Goal: Transaction & Acquisition: Download file/media

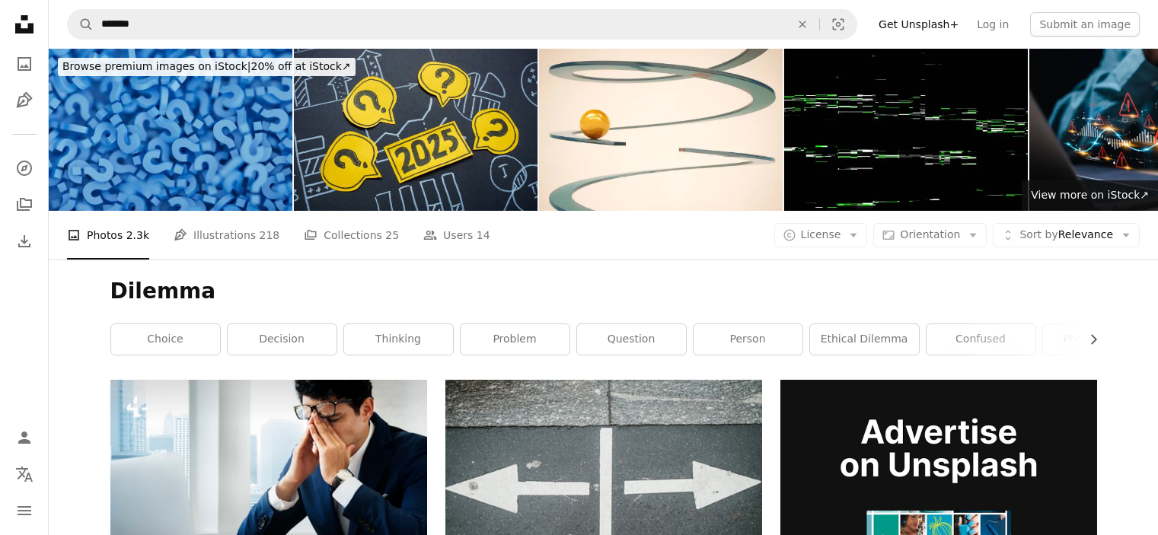
scroll to position [6446, 0]
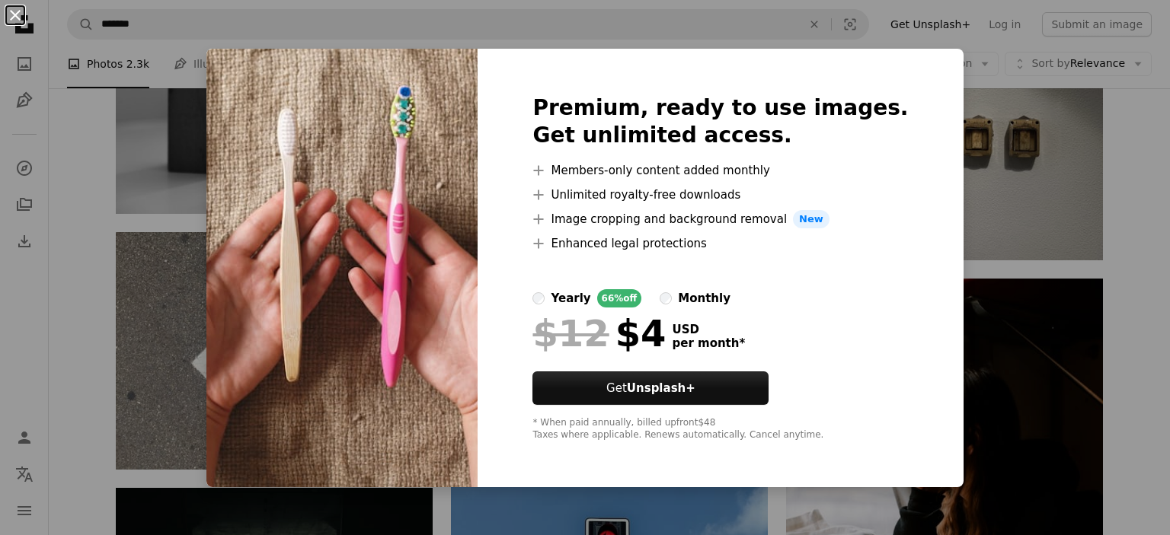
click at [9, 19] on button "An X shape" at bounding box center [15, 15] width 18 height 18
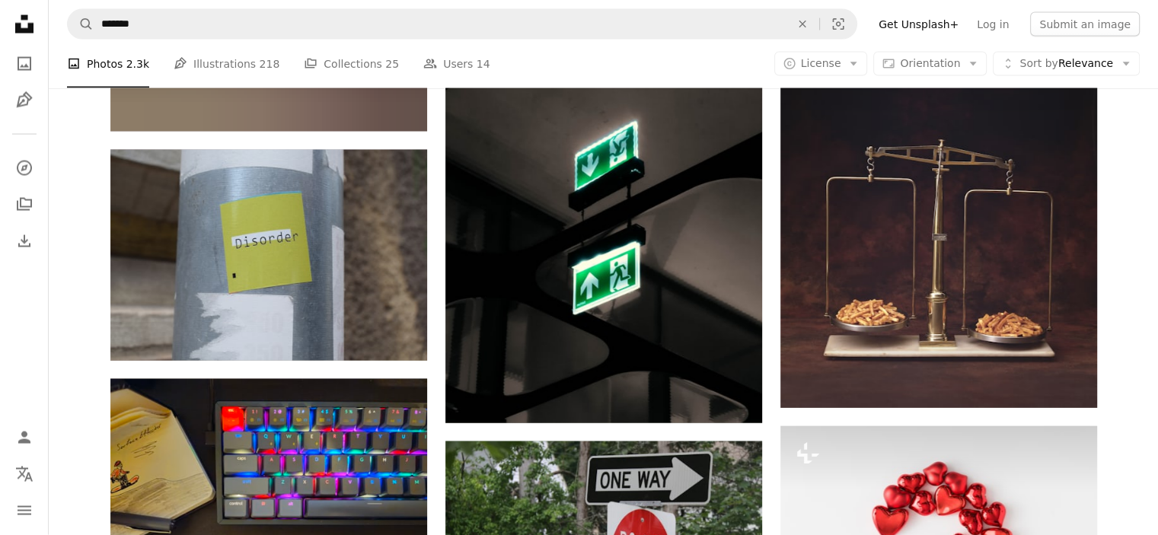
scroll to position [14691, 0]
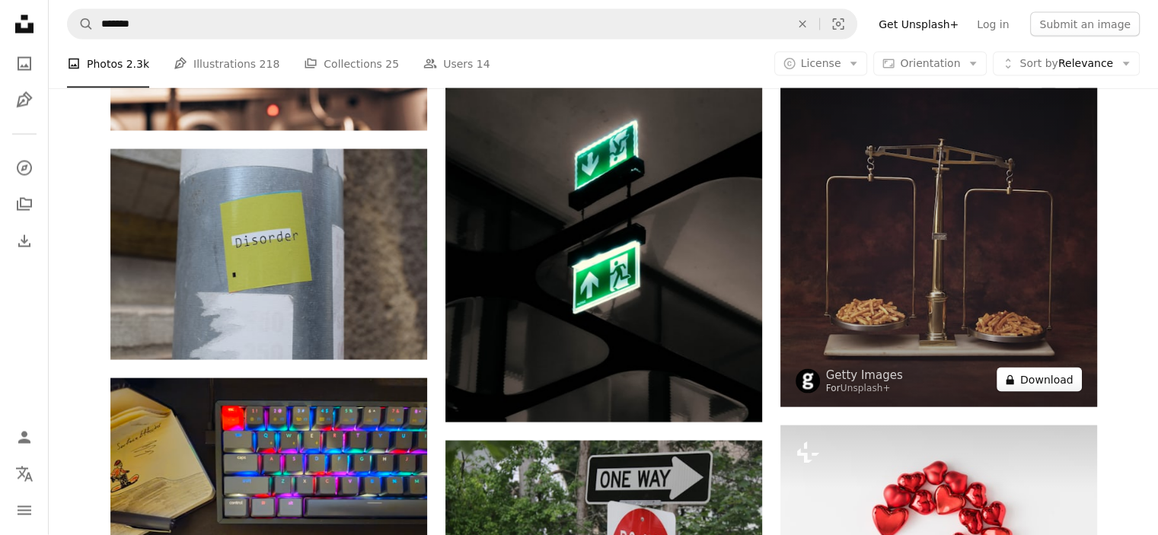
click at [1033, 374] on button "A lock Download" at bounding box center [1039, 380] width 85 height 24
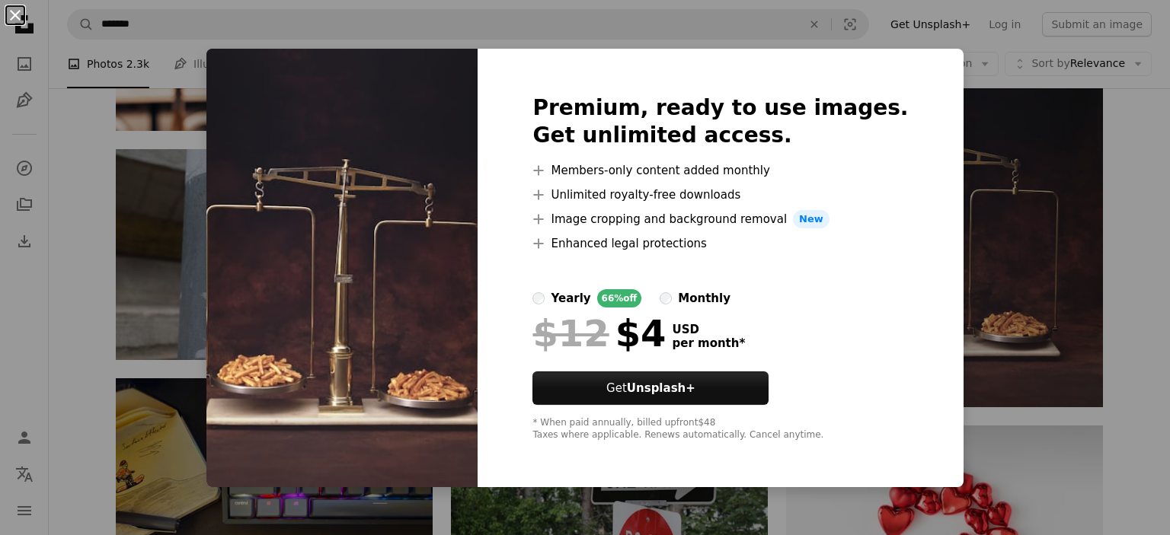
click at [12, 18] on button "An X shape" at bounding box center [15, 15] width 18 height 18
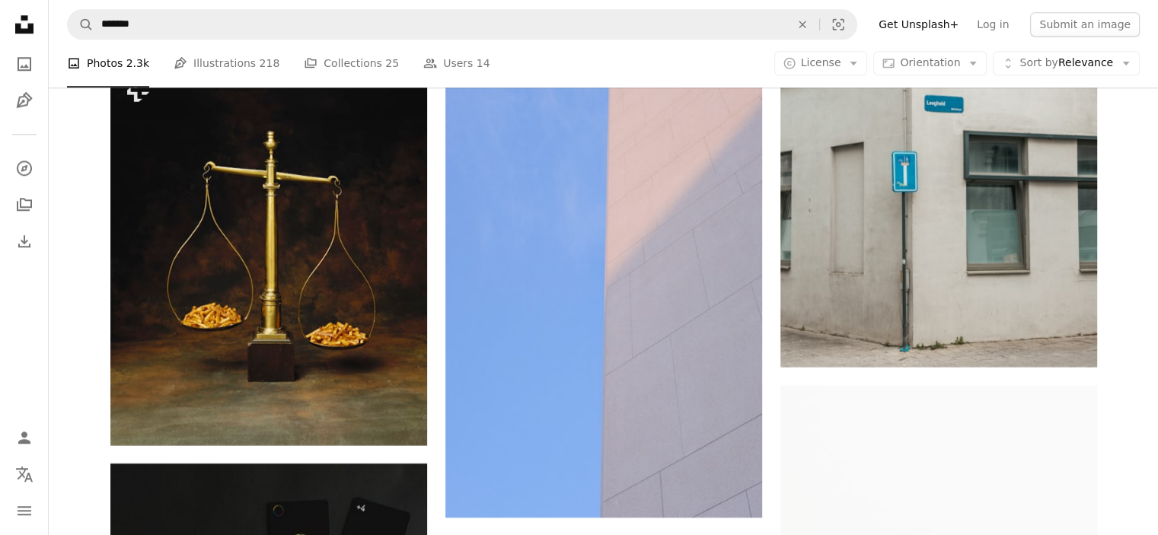
scroll to position [18959, 0]
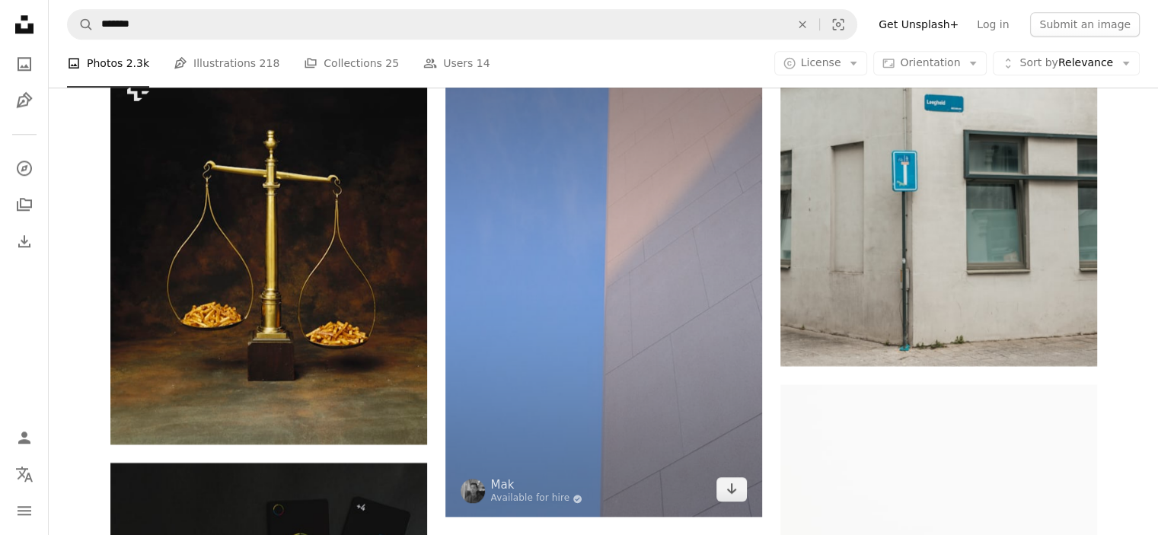
click at [670, 499] on img at bounding box center [604, 279] width 317 height 475
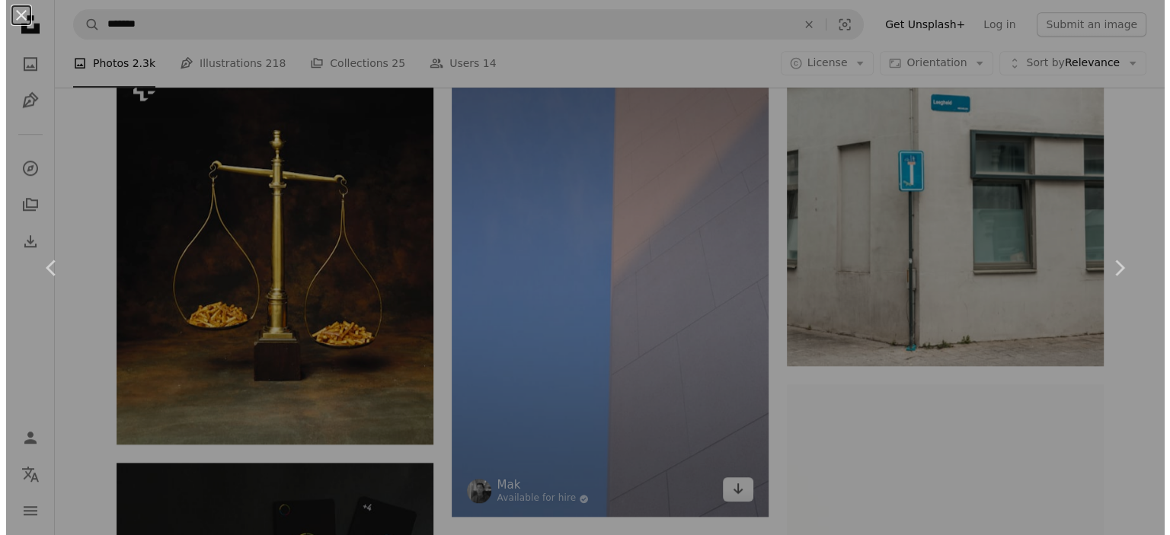
scroll to position [19317, 0]
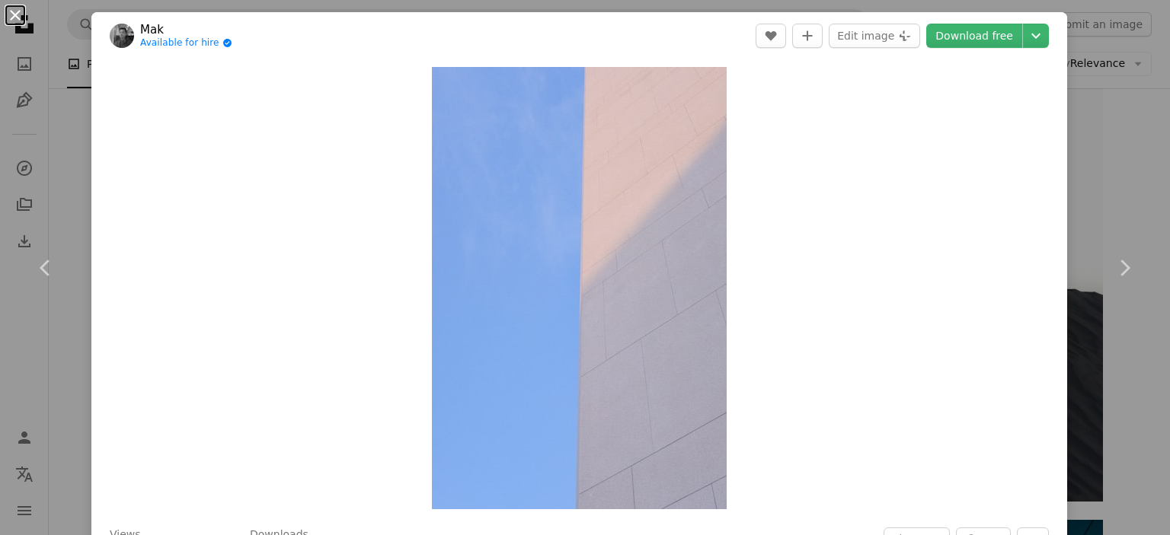
click at [11, 18] on button "An X shape" at bounding box center [15, 15] width 18 height 18
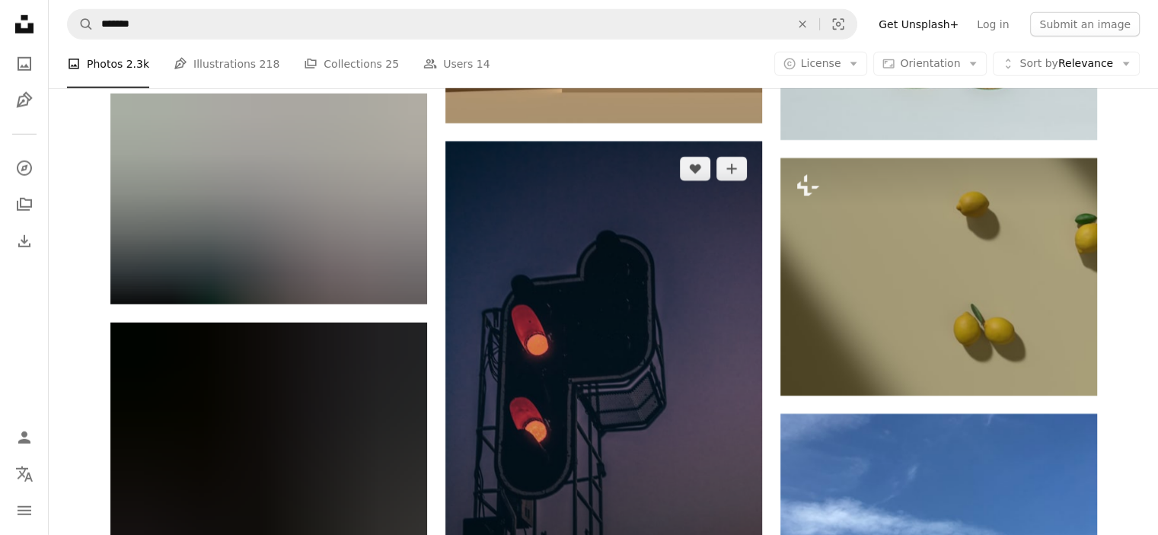
scroll to position [27604, 0]
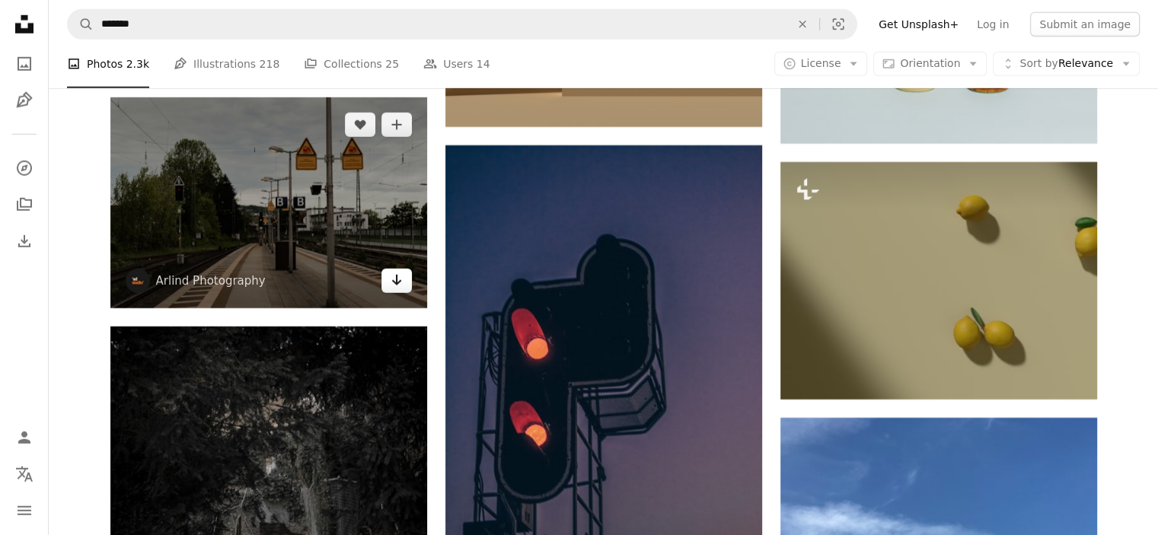
click at [392, 287] on icon "Arrow pointing down" at bounding box center [397, 280] width 12 height 18
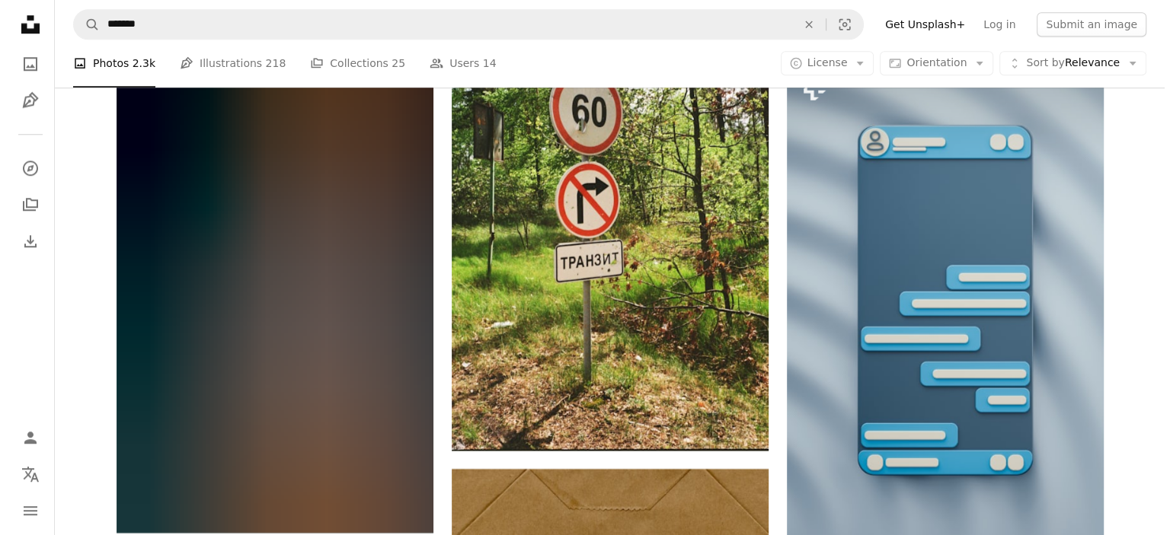
scroll to position [30421, 0]
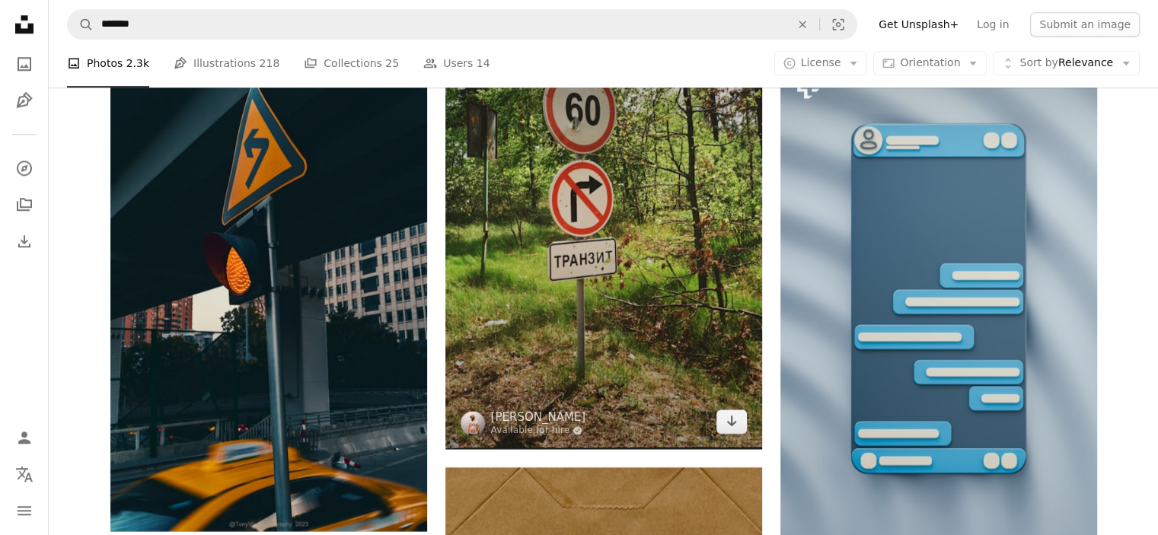
click at [707, 353] on img at bounding box center [604, 209] width 317 height 477
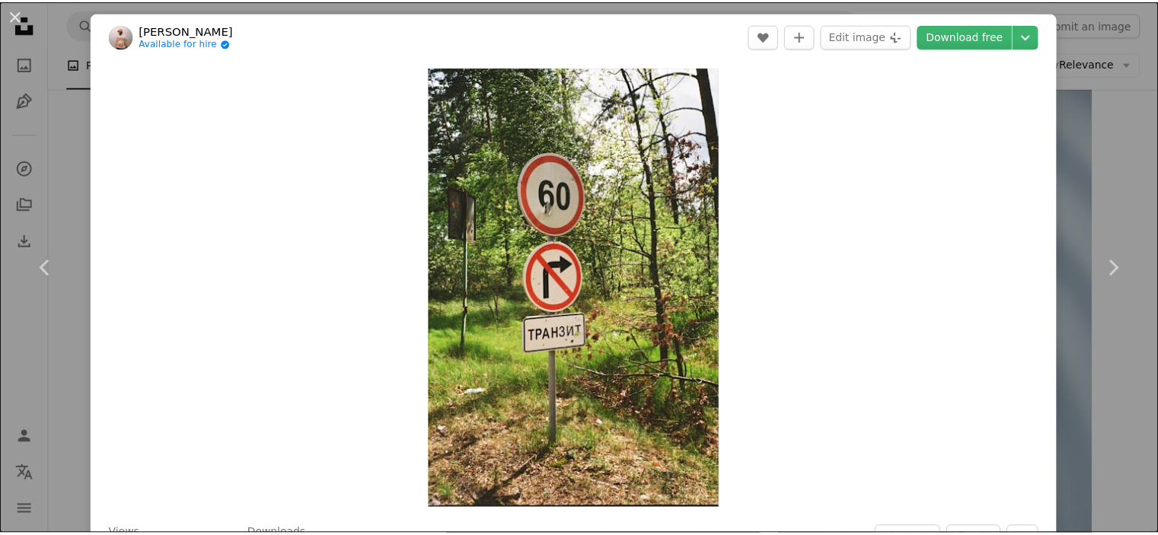
scroll to position [48, 0]
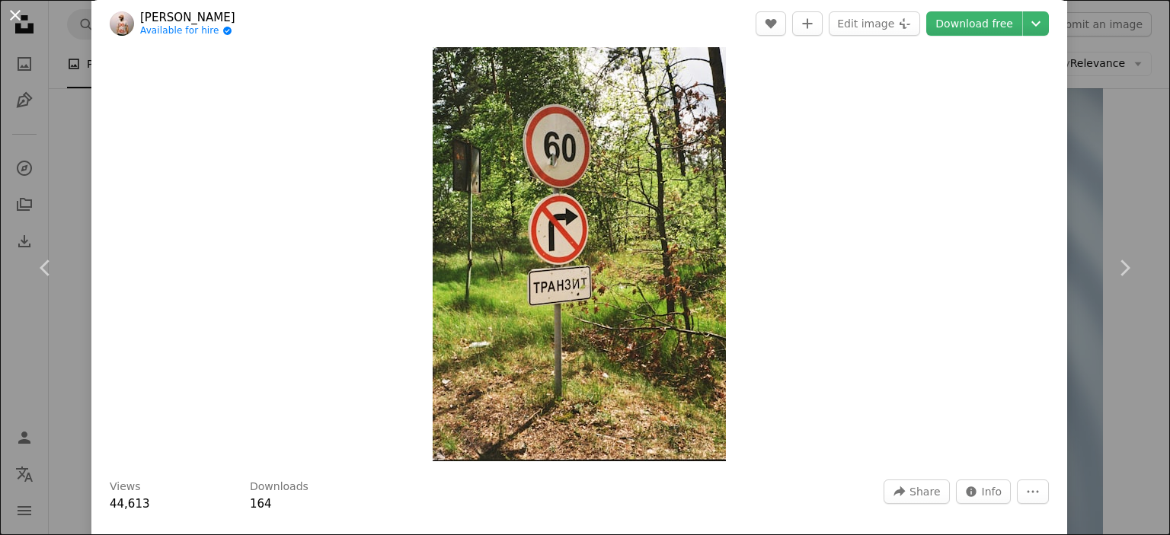
click at [15, 16] on button "An X shape" at bounding box center [15, 15] width 18 height 18
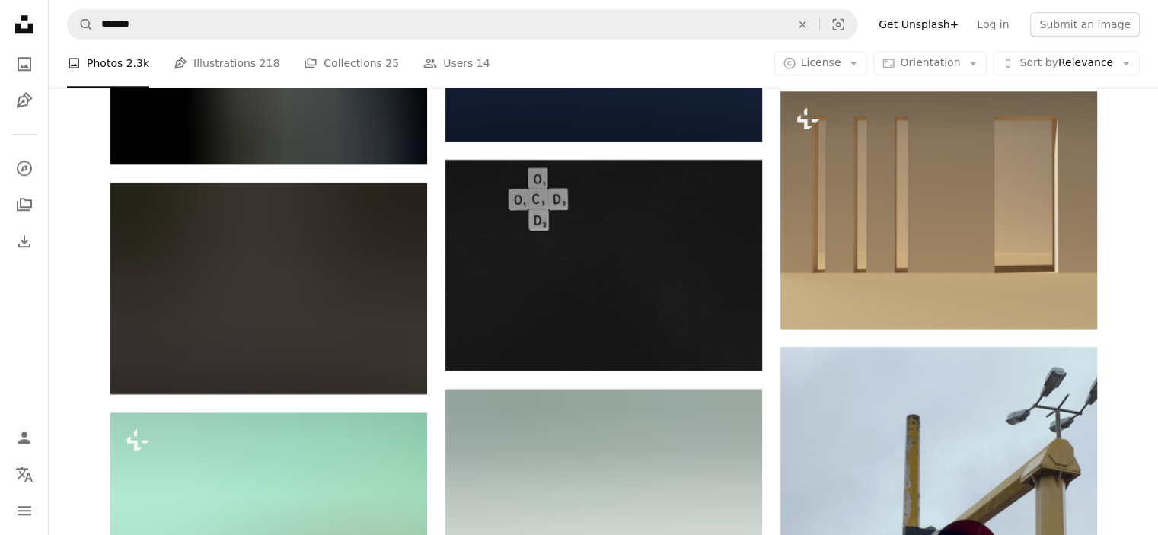
scroll to position [36184, 0]
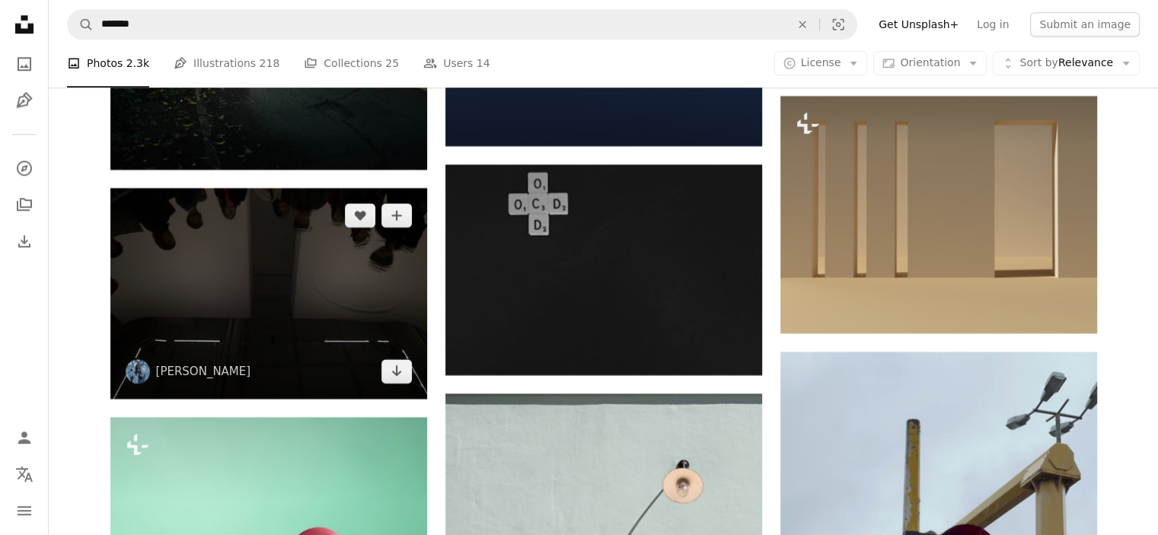
click at [224, 276] on img at bounding box center [268, 293] width 317 height 211
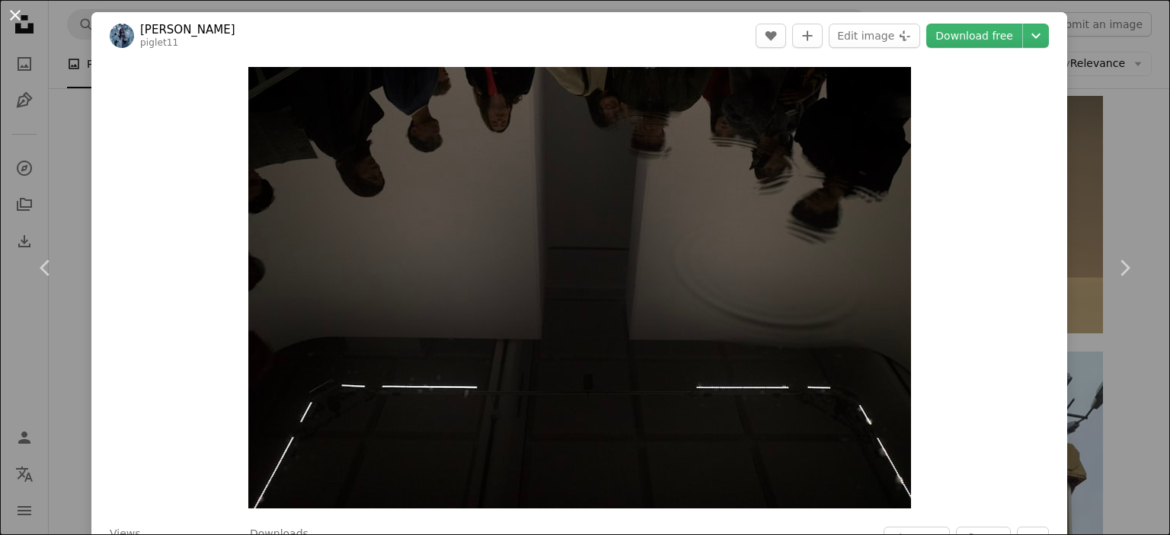
click at [17, 17] on button "An X shape" at bounding box center [15, 15] width 18 height 18
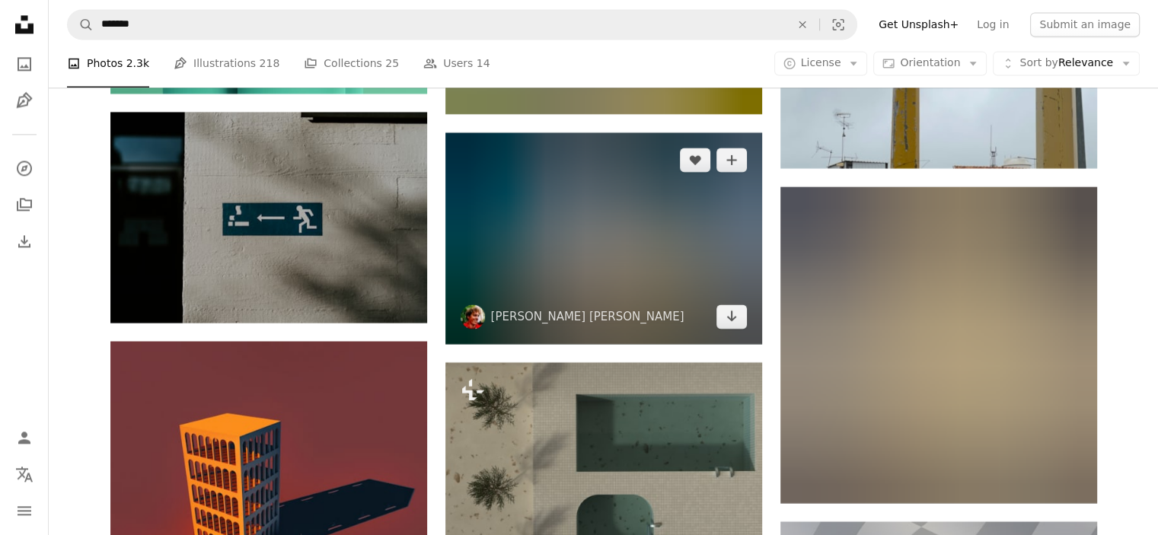
scroll to position [36919, 0]
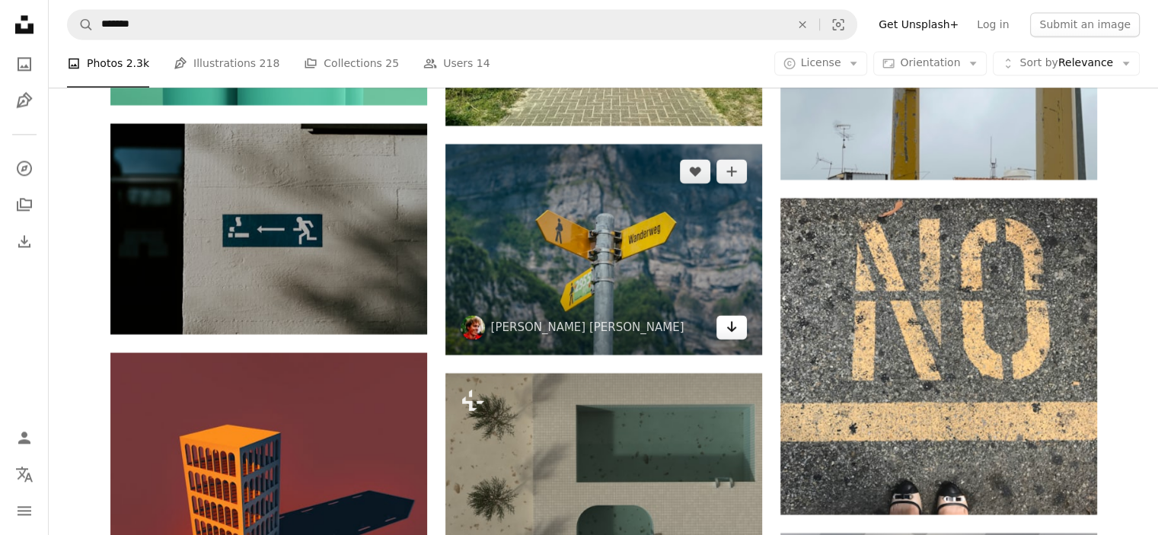
click at [737, 331] on icon "Arrow pointing down" at bounding box center [732, 327] width 12 height 18
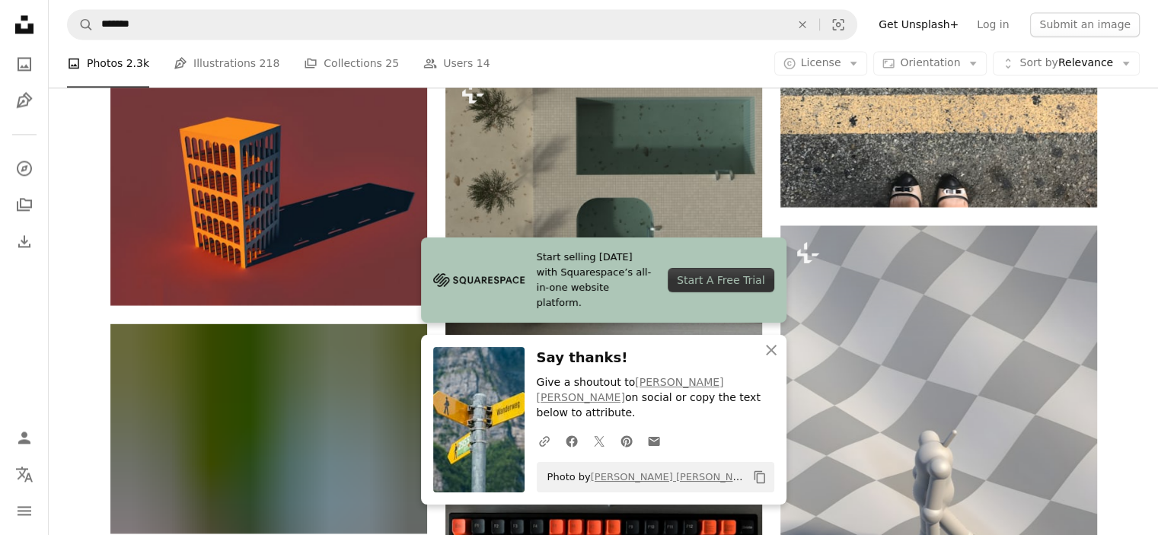
scroll to position [37227, 0]
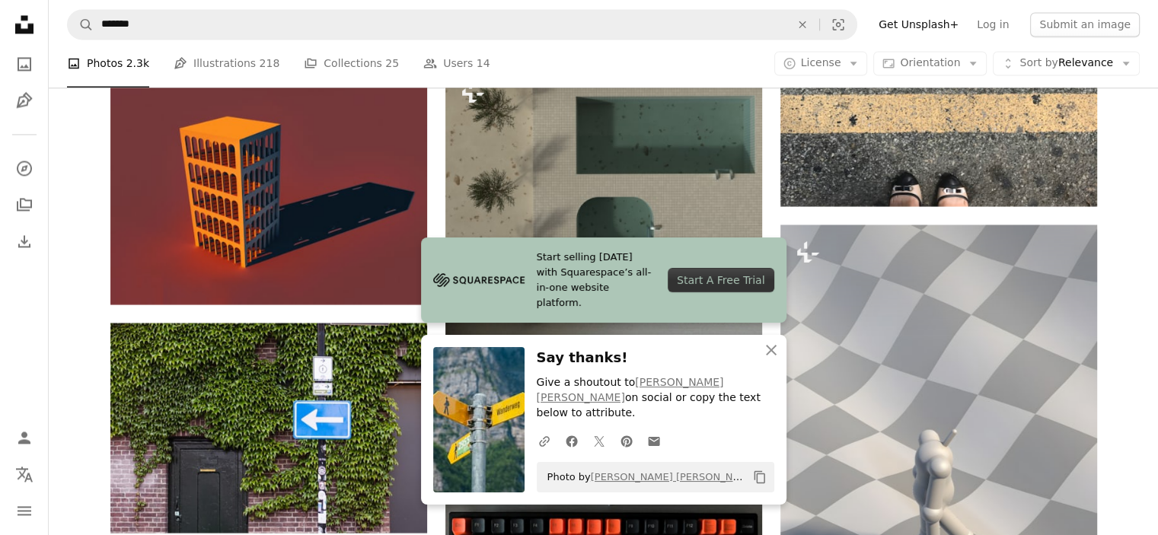
click at [759, 57] on div "A photo Photos 2.3k Pen Tool Illustrations 218 A stack of folders Collections 2…" at bounding box center [603, 64] width 1073 height 49
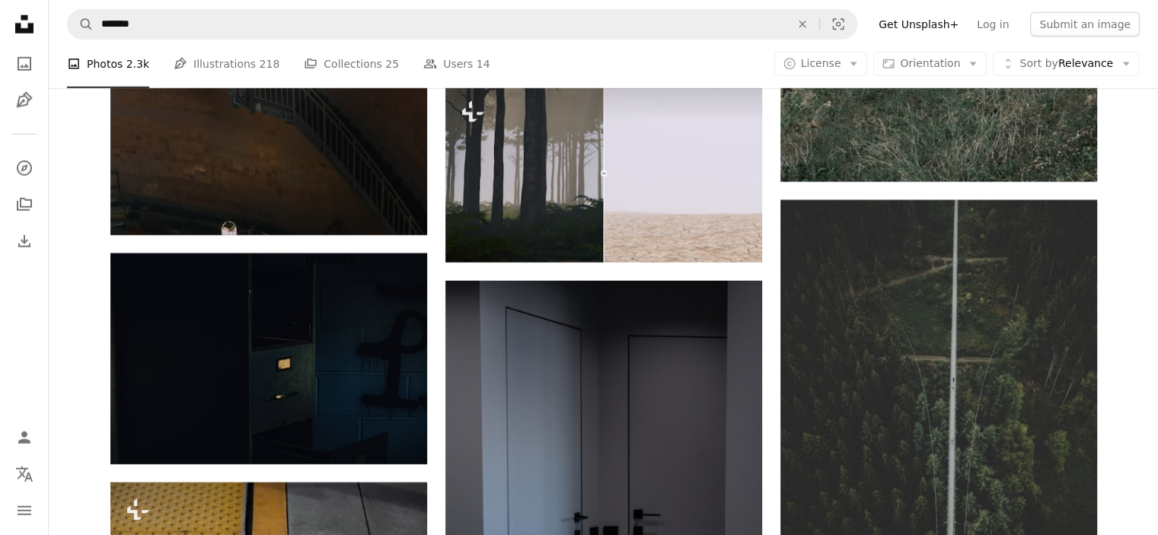
scroll to position [50628, 0]
